Goal: Answer question/provide support: Share knowledge or assist other users

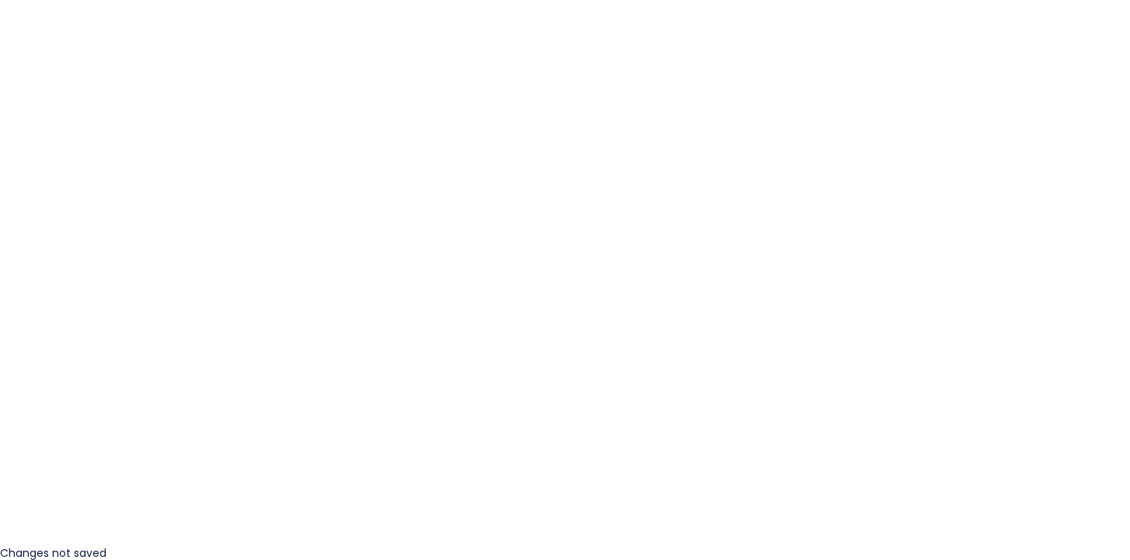
scroll to position [18, 0]
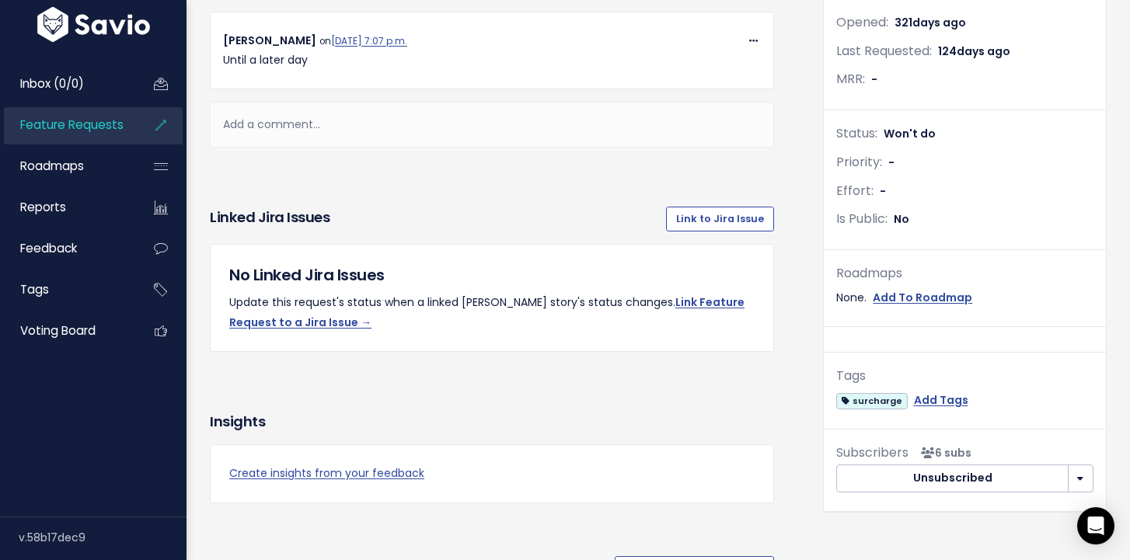
scroll to position [971, 0]
drag, startPoint x: 593, startPoint y: 182, endPoint x: 219, endPoint y: 183, distance: 373.7
copy p "Would like cc surcharging fees to appear on HH invoices."
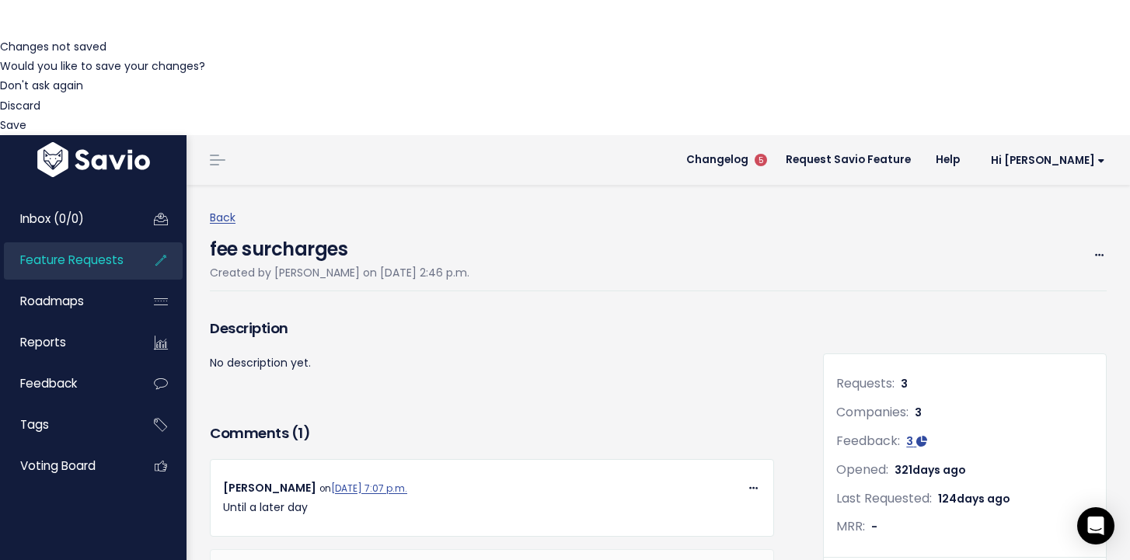
scroll to position [492, 0]
